Goal: Task Accomplishment & Management: Use online tool/utility

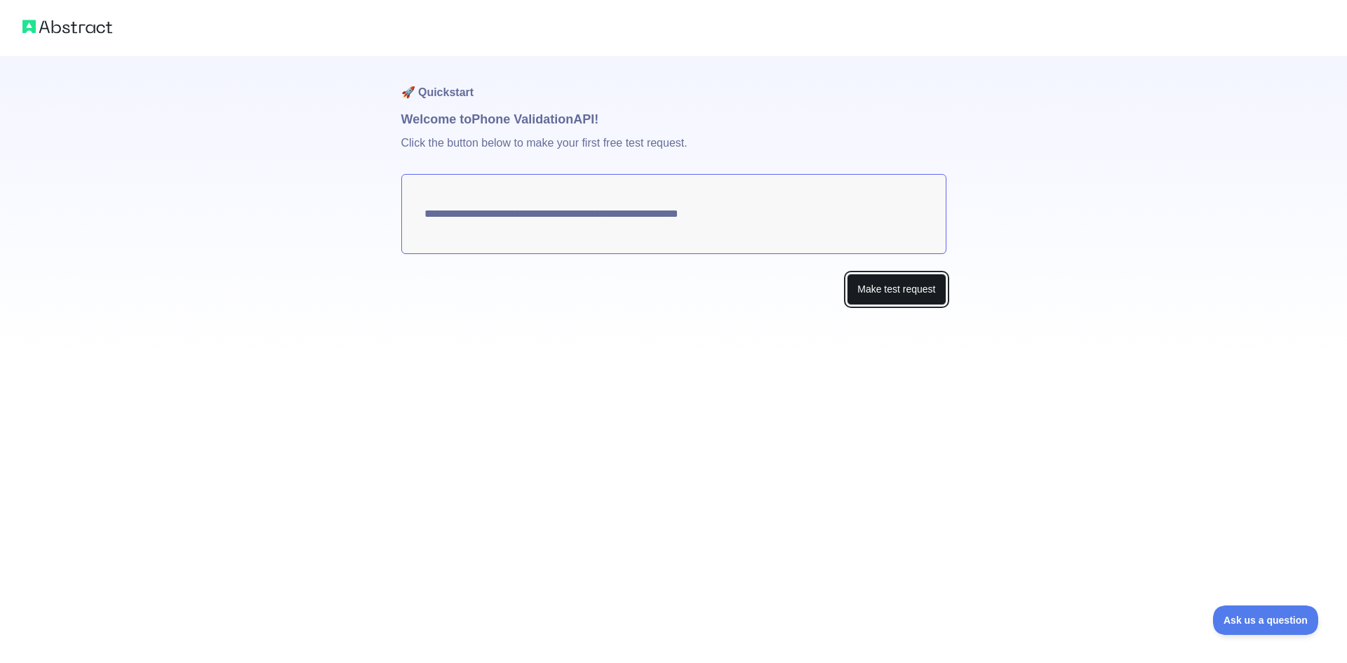
click at [871, 287] on button "Make test request" at bounding box center [896, 290] width 99 height 32
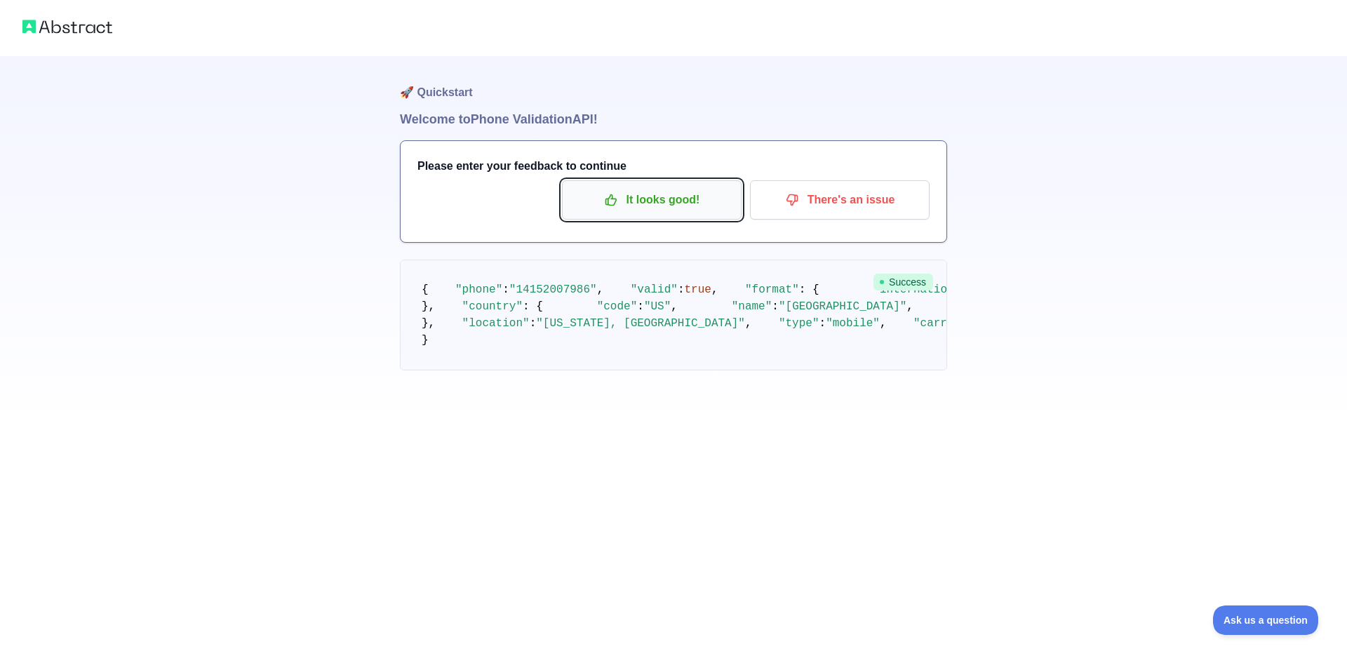
click at [685, 194] on p "It looks good!" at bounding box center [651, 200] width 159 height 24
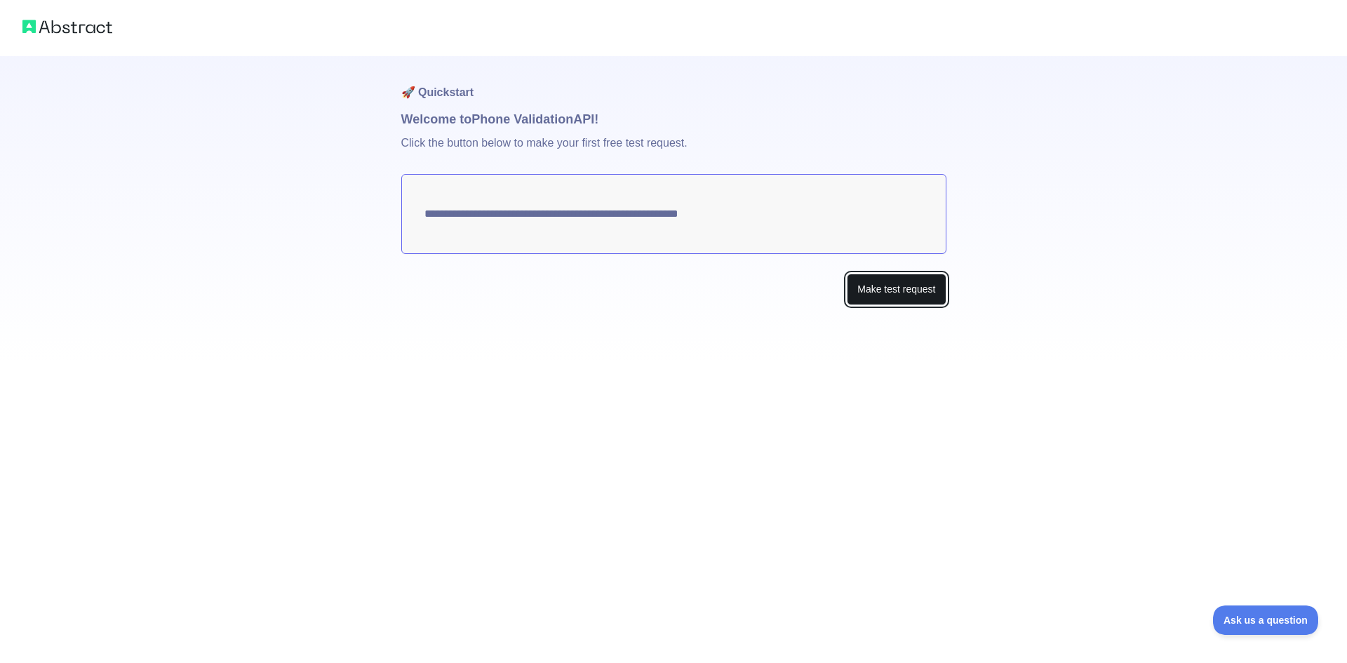
click at [882, 296] on button "Make test request" at bounding box center [896, 290] width 99 height 32
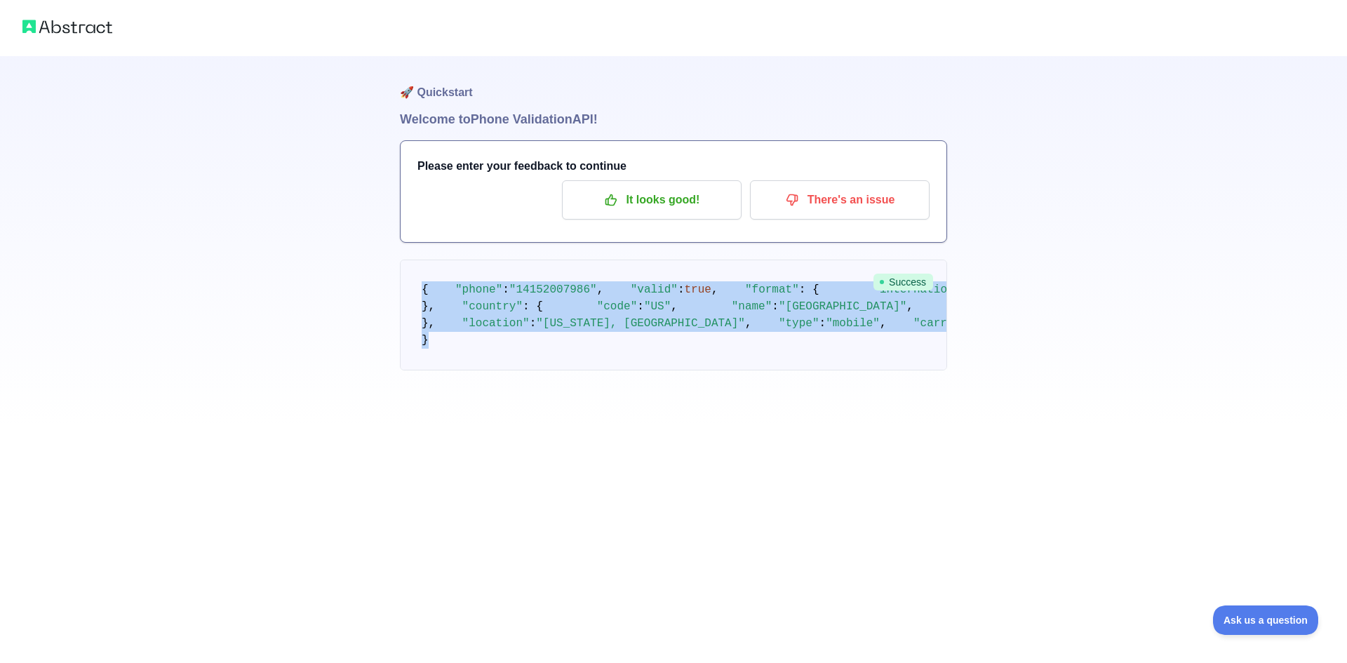
drag, startPoint x: 424, startPoint y: 291, endPoint x: 572, endPoint y: 561, distance: 308.3
click at [572, 370] on pre "{ "phone" : "14152007986" , "valid" : true , "format" : { "international" : "+1…" at bounding box center [673, 315] width 547 height 111
copy code "{ "phone" : "14152007986" , "valid" : true , "format" : { "international" : "+1…"
click at [253, 307] on div "🚀 Quickstart Welcome to Phone Validation API! Please enter your feedback to con…" at bounding box center [673, 213] width 1347 height 426
drag, startPoint x: 424, startPoint y: 286, endPoint x: 549, endPoint y: 553, distance: 294.6
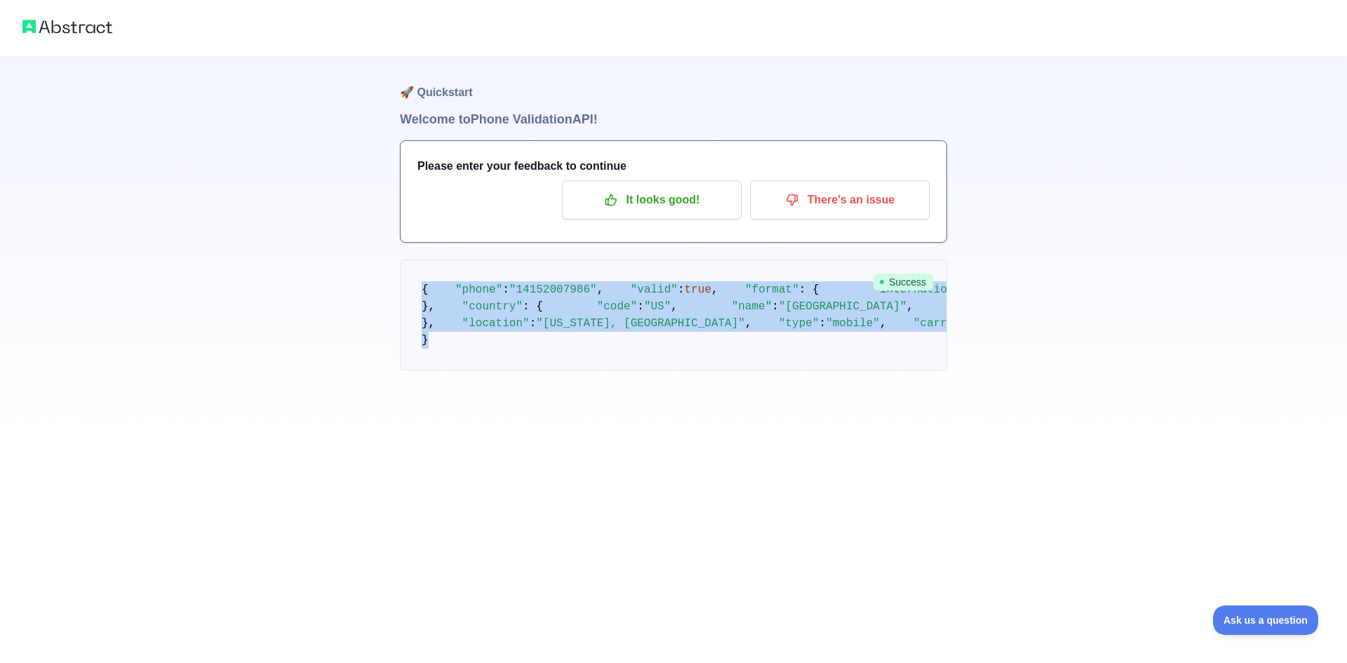
click at [549, 370] on pre "{ "phone" : "14152007986" , "valid" : true , "format" : { "international" : "+1…" at bounding box center [673, 315] width 547 height 111
copy code "{ "phone" : "14152007986" , "valid" : true , "format" : { "international" : "+1…"
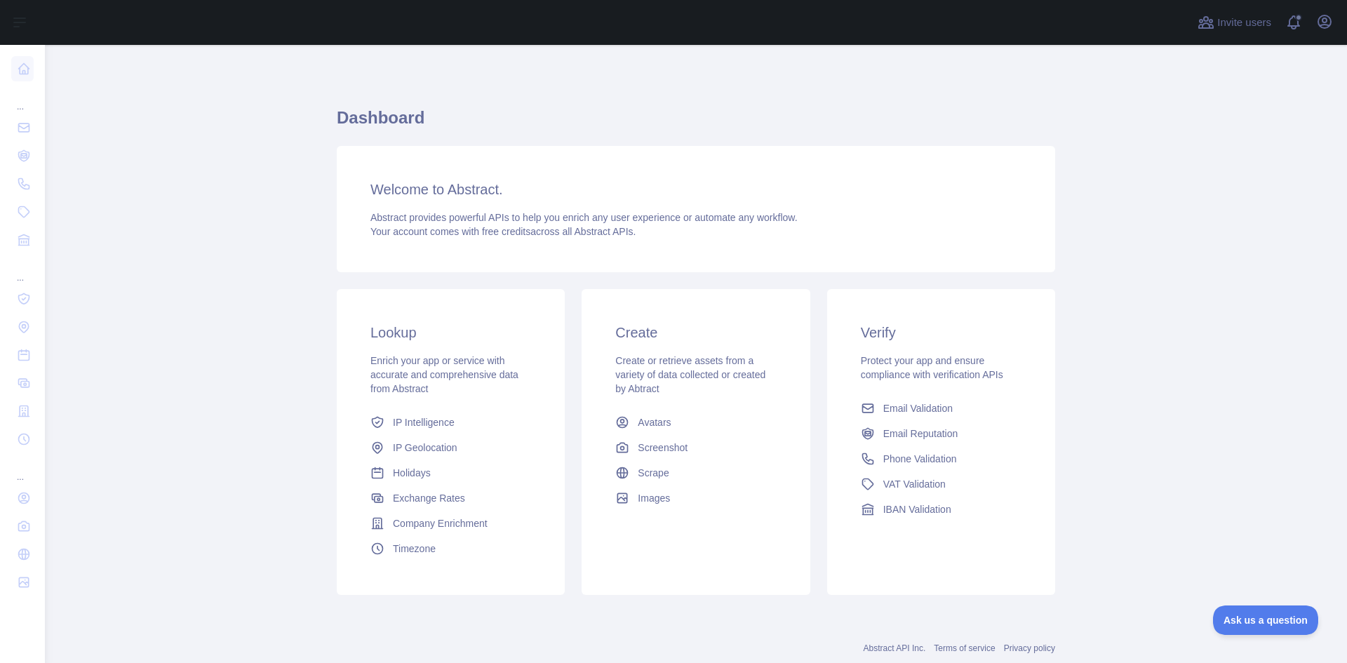
click at [670, 238] on div "Welcome to Abstract. Abstract provides powerful APIs to help you enrich any use…" at bounding box center [696, 209] width 718 height 126
click at [610, 349] on div "Create Create or retrieve assets from a variety of data collected or created by…" at bounding box center [695, 416] width 228 height 255
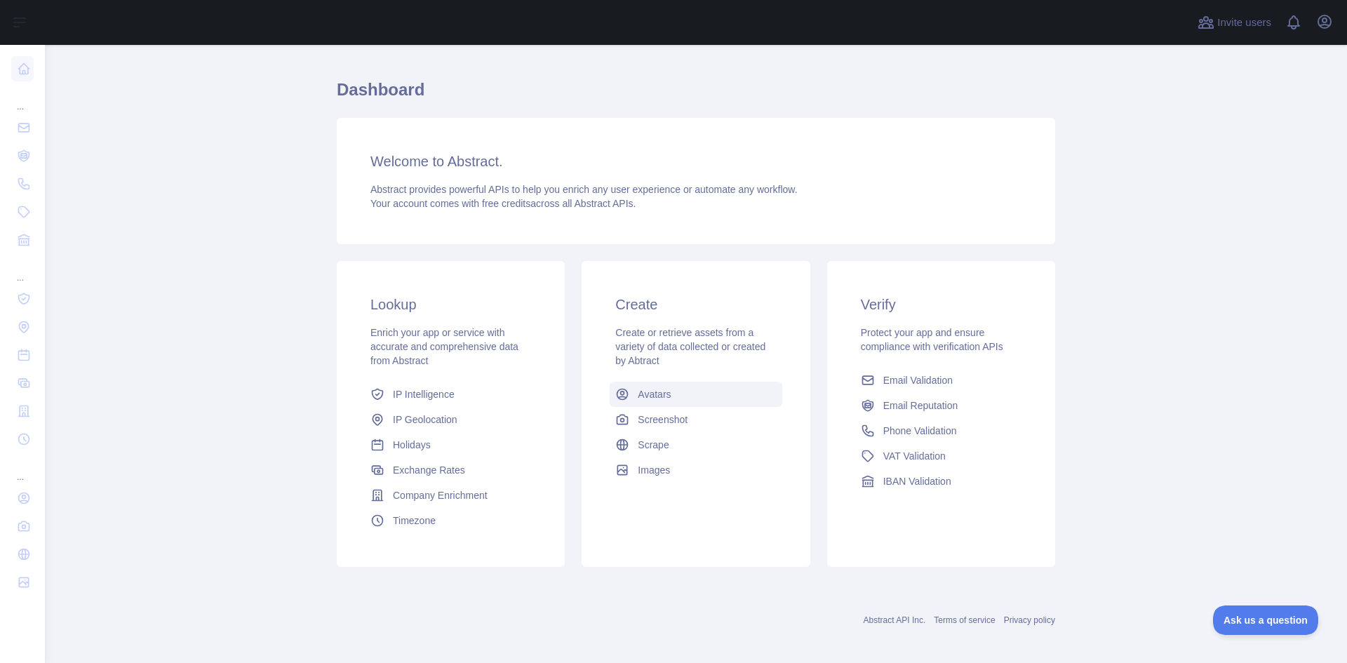
scroll to position [36, 0]
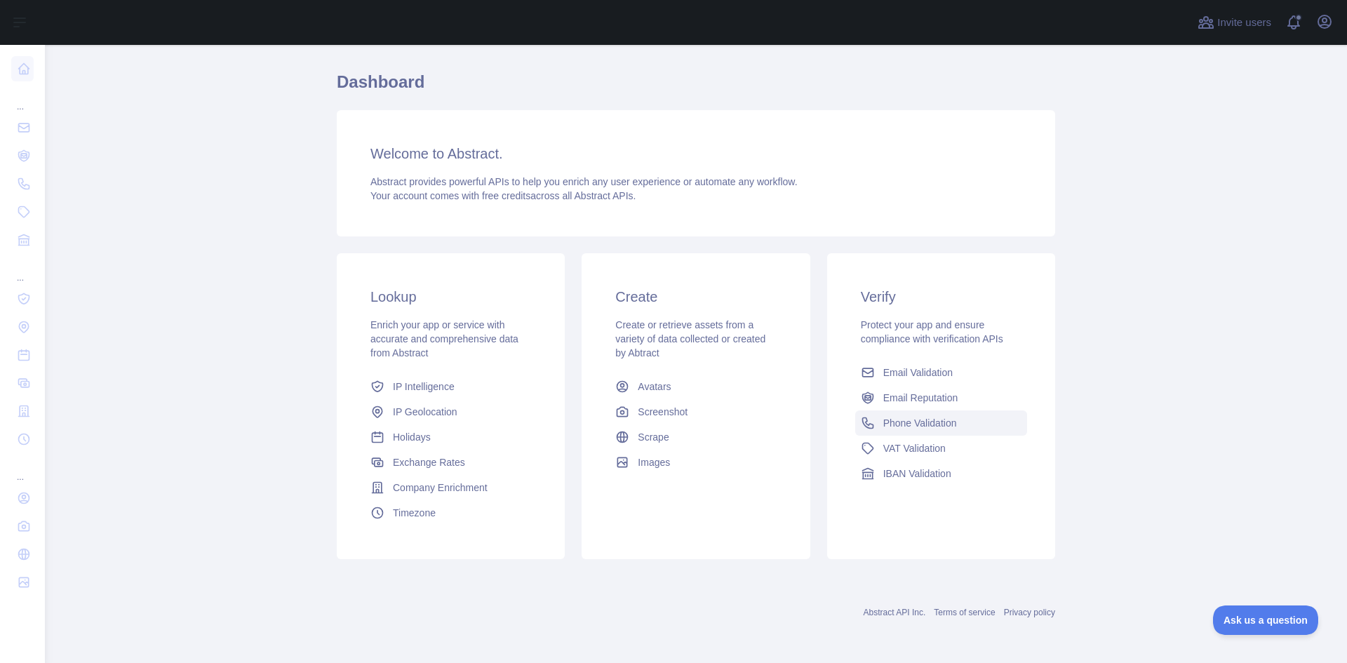
click at [890, 414] on link "Phone Validation" at bounding box center [941, 422] width 172 height 25
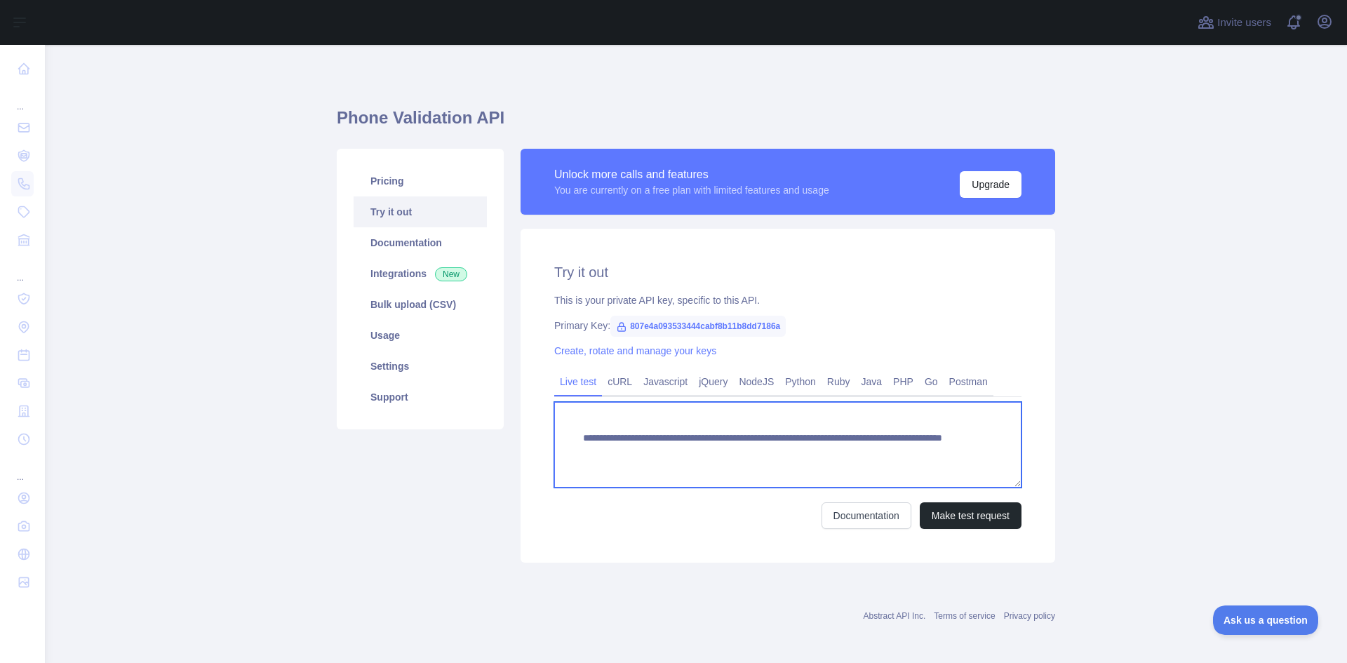
drag, startPoint x: 572, startPoint y: 437, endPoint x: 969, endPoint y: 474, distance: 398.7
click at [969, 474] on textarea "**********" at bounding box center [787, 445] width 467 height 86
